Goal: Information Seeking & Learning: Learn about a topic

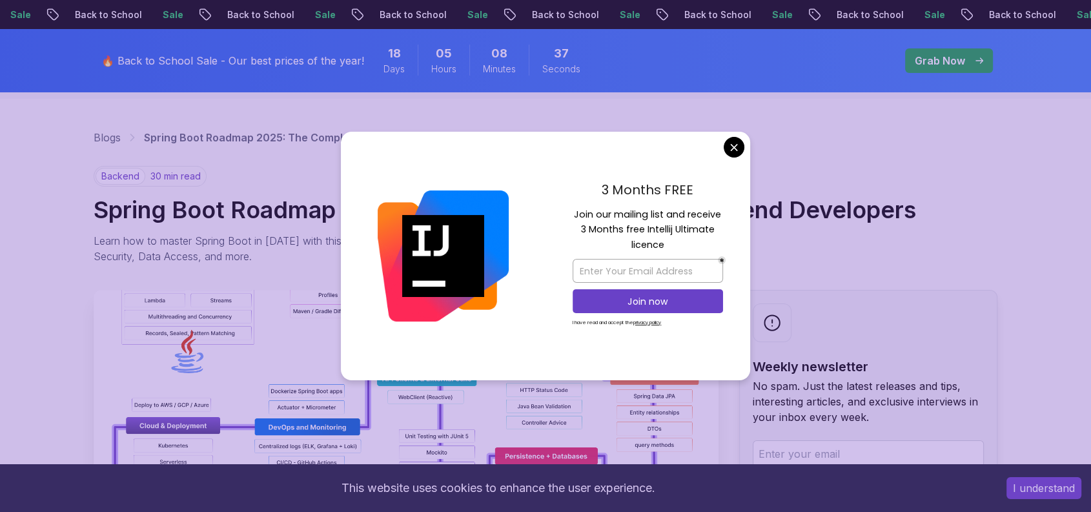
scroll to position [13598, 0]
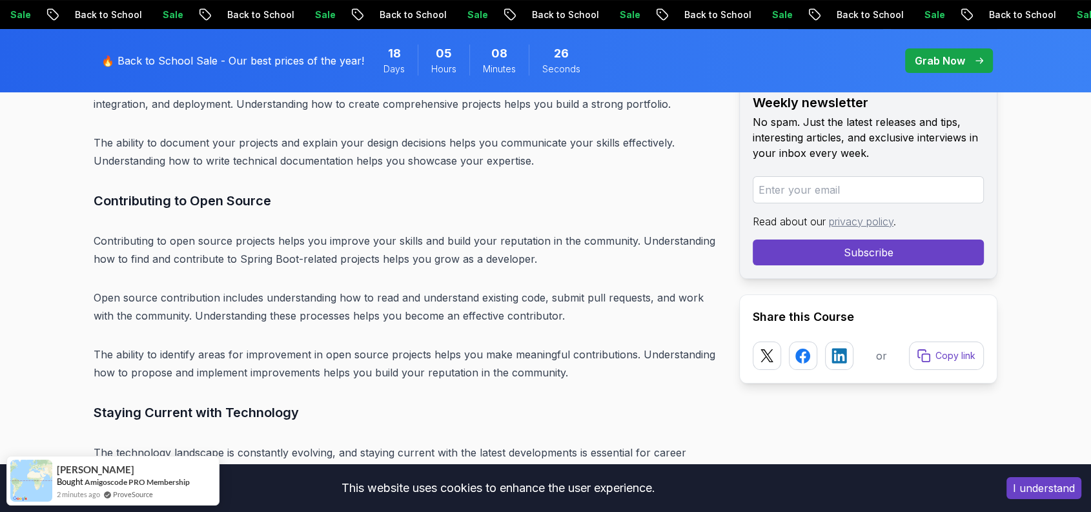
scroll to position [2452, 0]
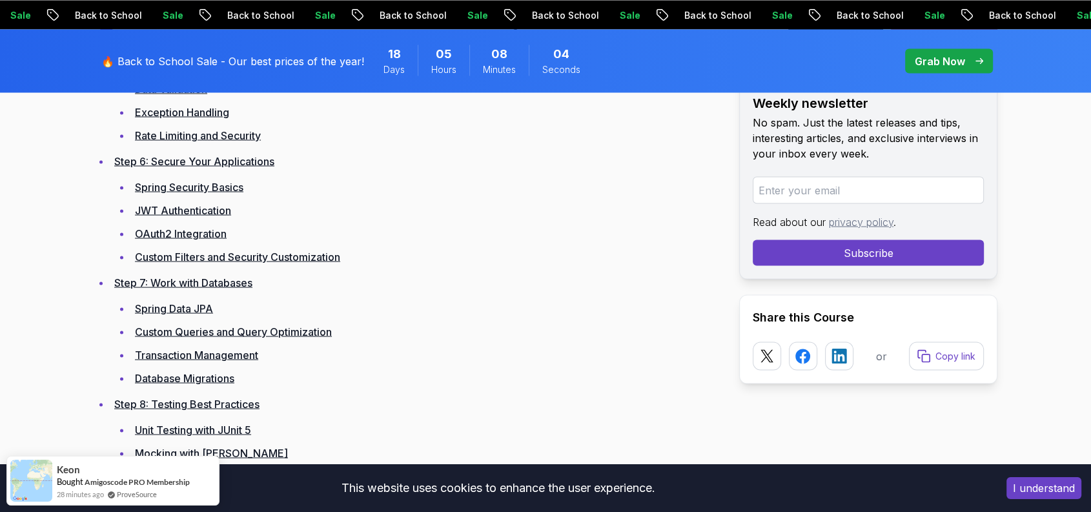
click at [329, 331] on link "Custom Queries and Query Optimization" at bounding box center [233, 331] width 197 height 13
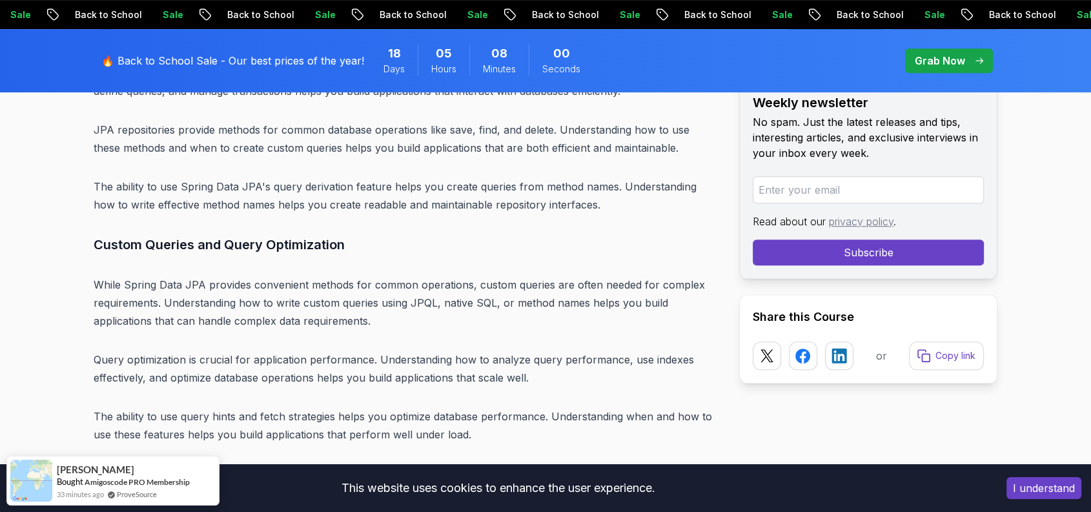
scroll to position [10389, 0]
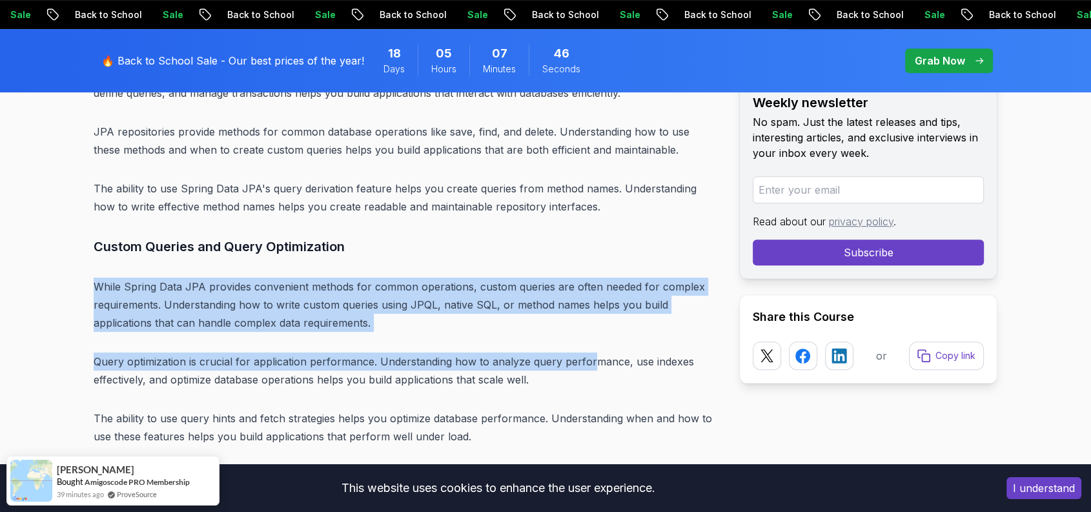
drag, startPoint x: 107, startPoint y: 192, endPoint x: 594, endPoint y: 261, distance: 492.2
click at [414, 278] on p "While Spring Data JPA provides convenient methods for common operations, custom…" at bounding box center [406, 305] width 625 height 54
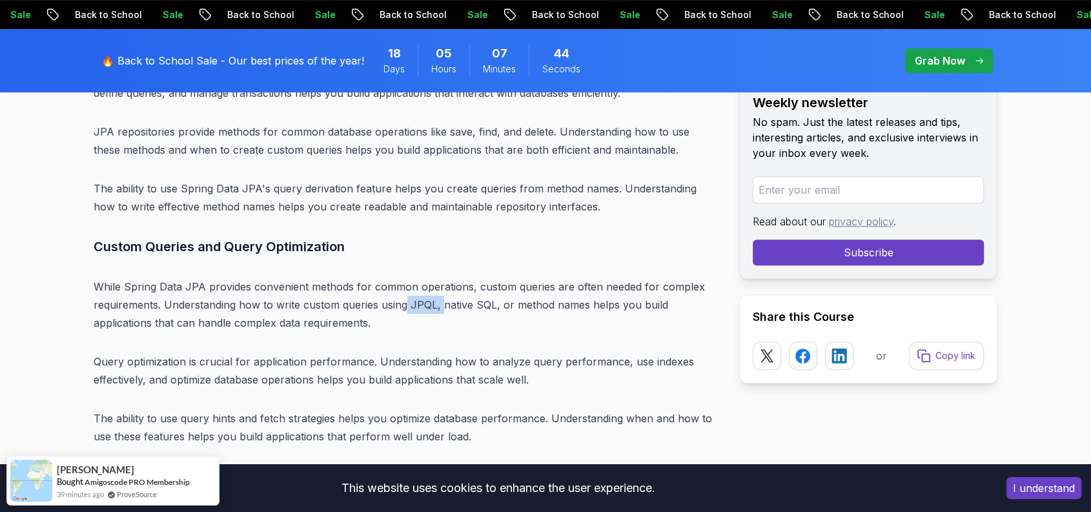
drag, startPoint x: 403, startPoint y: 215, endPoint x: 444, endPoint y: 213, distance: 40.7
click at [444, 278] on p "While Spring Data JPA provides convenient methods for common operations, custom…" at bounding box center [406, 305] width 625 height 54
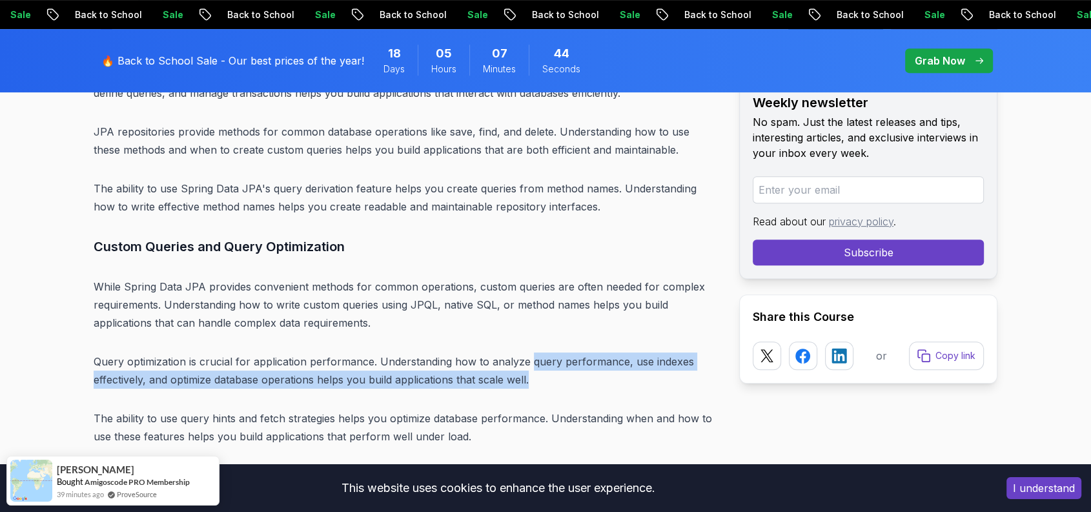
drag, startPoint x: 444, startPoint y: 213, endPoint x: 531, endPoint y: 278, distance: 108.3
click at [531, 352] on p "Query optimization is crucial for application performance. Understanding how to…" at bounding box center [406, 370] width 625 height 36
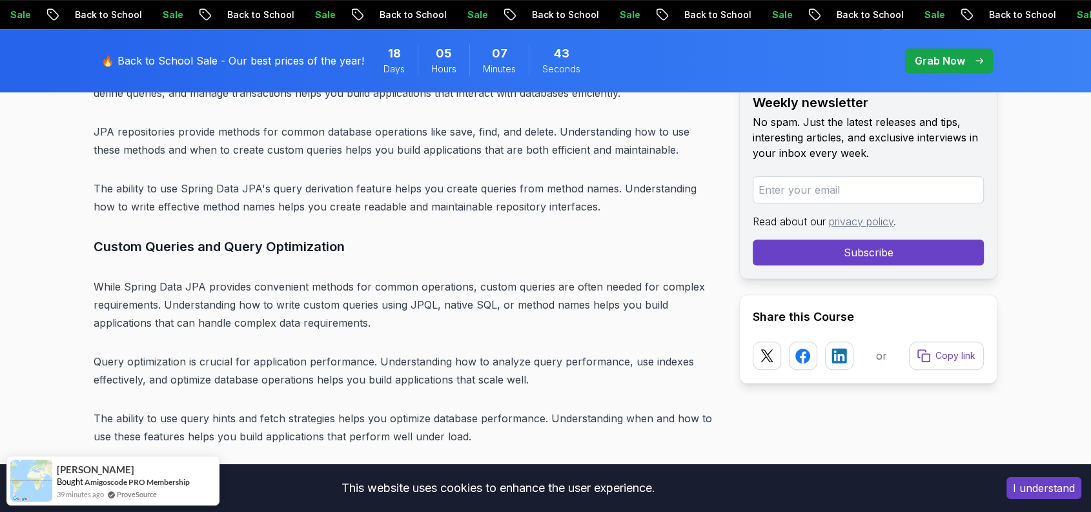
click at [409, 278] on p "While Spring Data JPA provides convenient methods for common operations, custom…" at bounding box center [406, 305] width 625 height 54
drag, startPoint x: 411, startPoint y: 208, endPoint x: 443, endPoint y: 207, distance: 31.7
click at [441, 278] on p "While Spring Data JPA provides convenient methods for common operations, custom…" at bounding box center [406, 305] width 625 height 54
drag, startPoint x: 443, startPoint y: 207, endPoint x: 507, endPoint y: 258, distance: 82.3
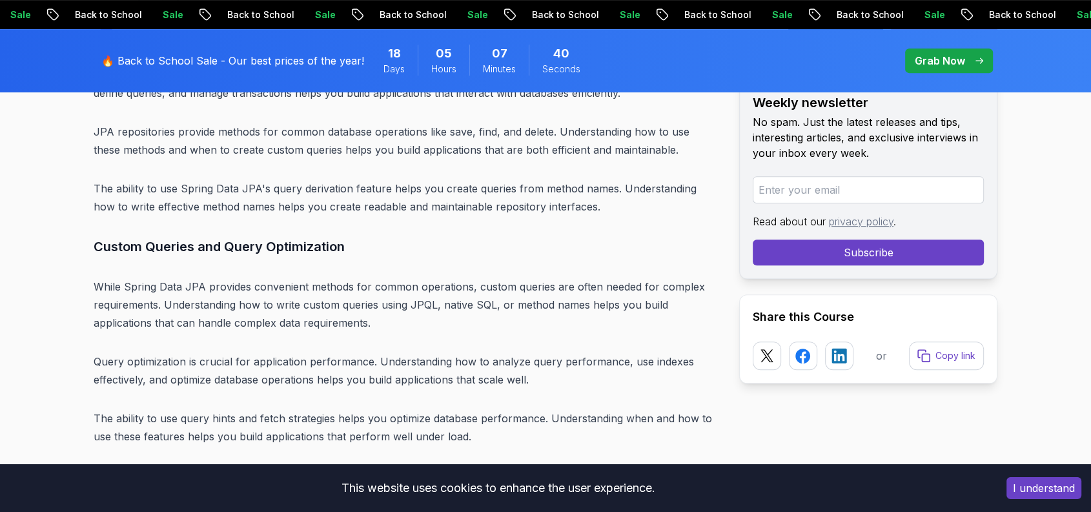
drag, startPoint x: 507, startPoint y: 258, endPoint x: 445, endPoint y: 258, distance: 62.0
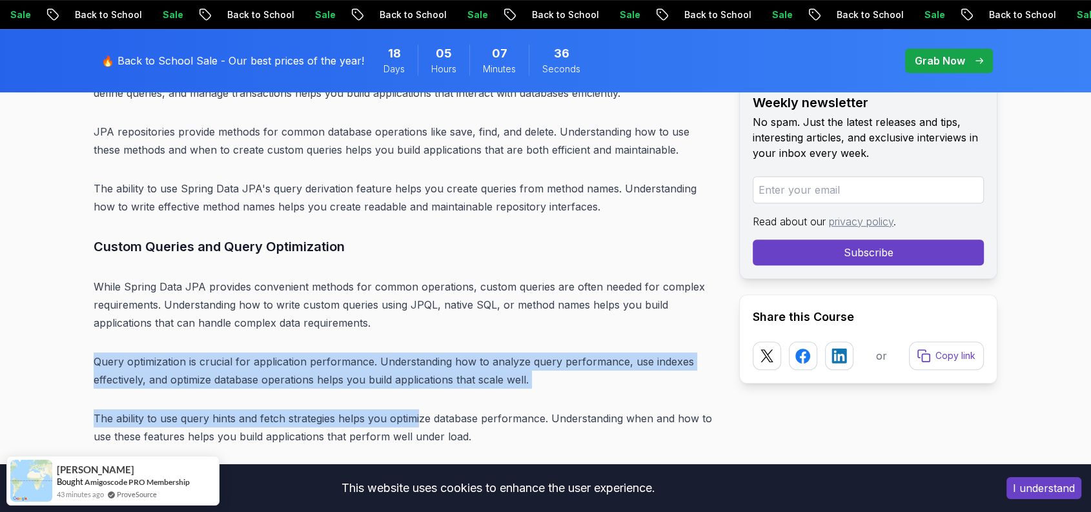
drag, startPoint x: 93, startPoint y: 267, endPoint x: 419, endPoint y: 329, distance: 331.9
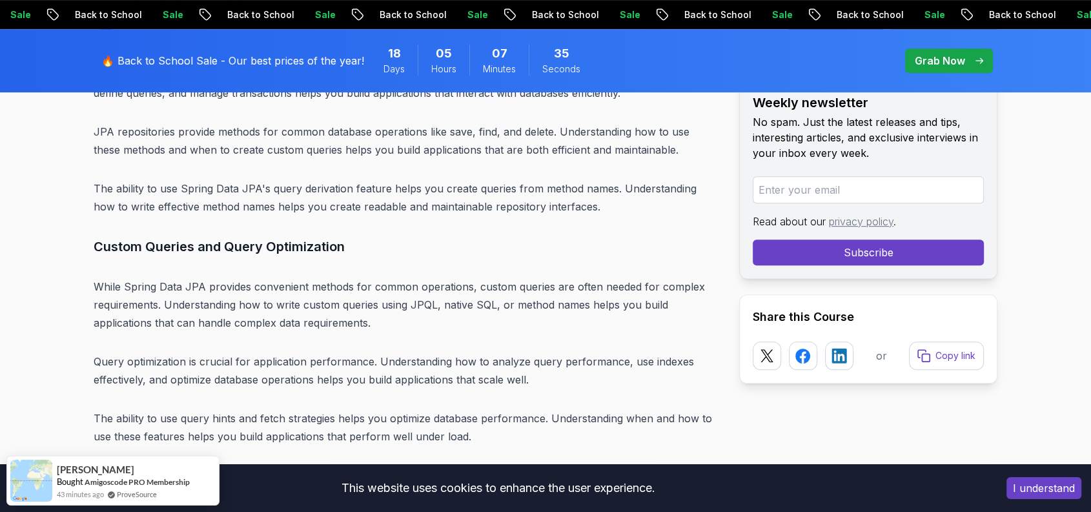
drag, startPoint x: 419, startPoint y: 329, endPoint x: 531, endPoint y: 380, distance: 123.1
click at [531, 466] on h3 "Transaction Management" at bounding box center [406, 476] width 625 height 21
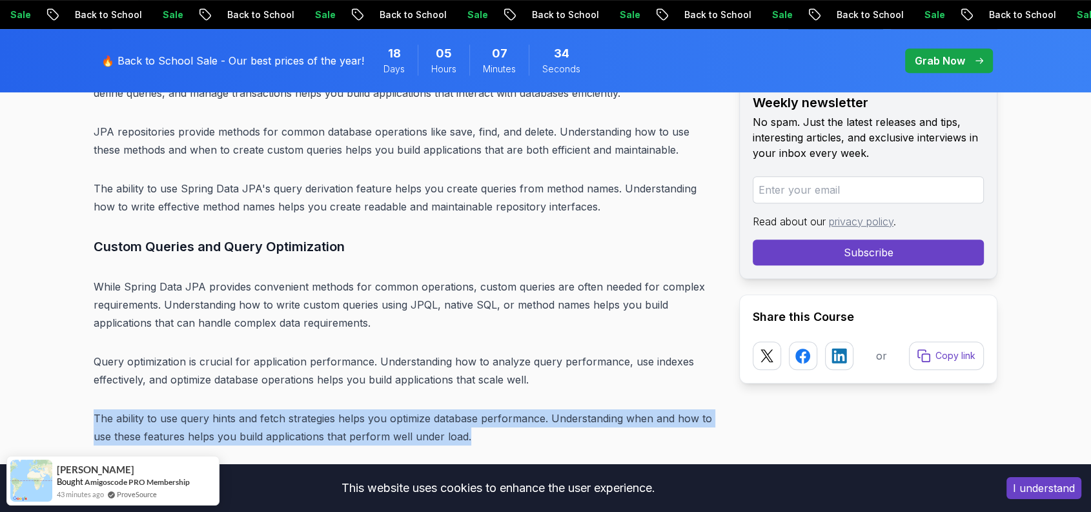
drag, startPoint x: 473, startPoint y: 346, endPoint x: 83, endPoint y: 296, distance: 393.7
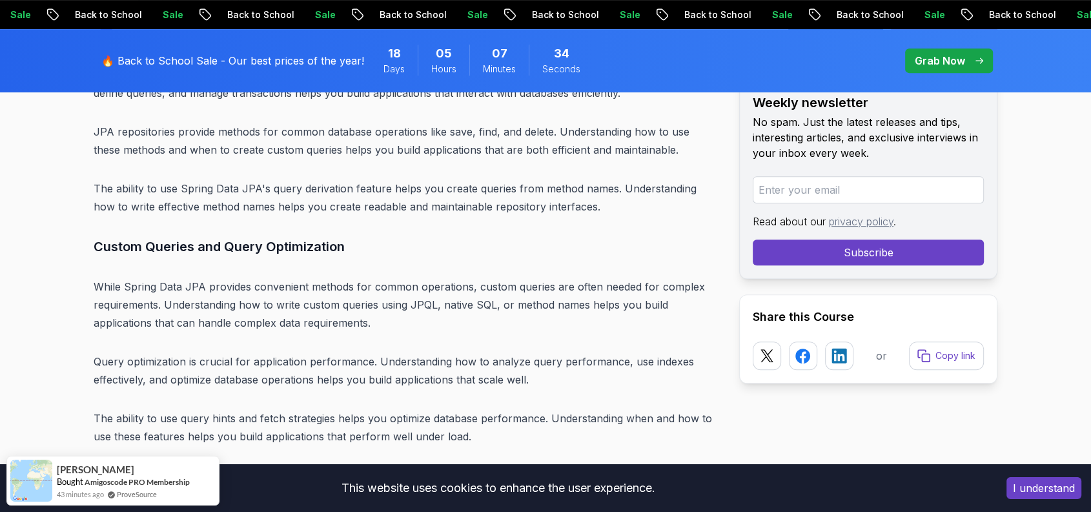
drag, startPoint x: 83, startPoint y: 296, endPoint x: 458, endPoint y: 367, distance: 381.6
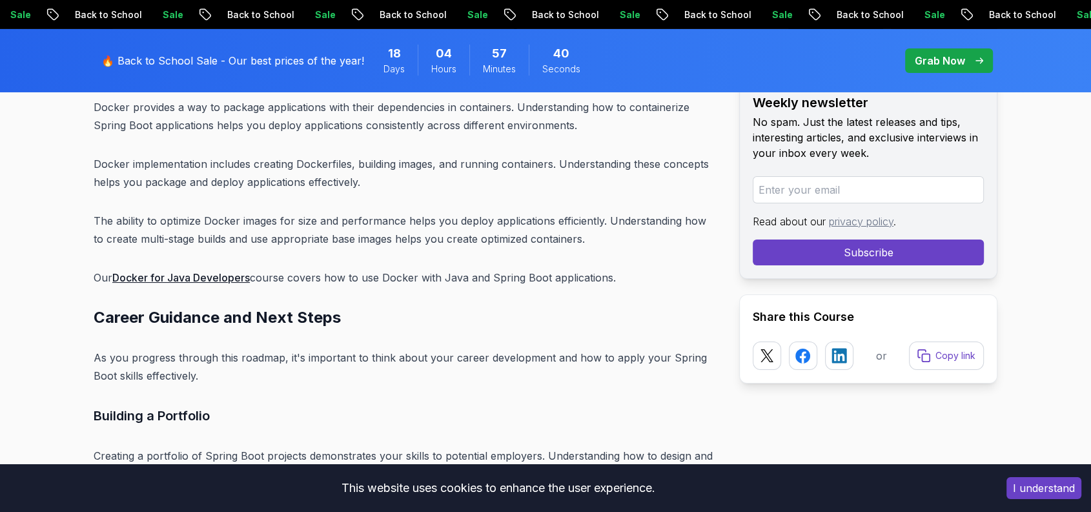
scroll to position [14514, 0]
